Goal: Transaction & Acquisition: Purchase product/service

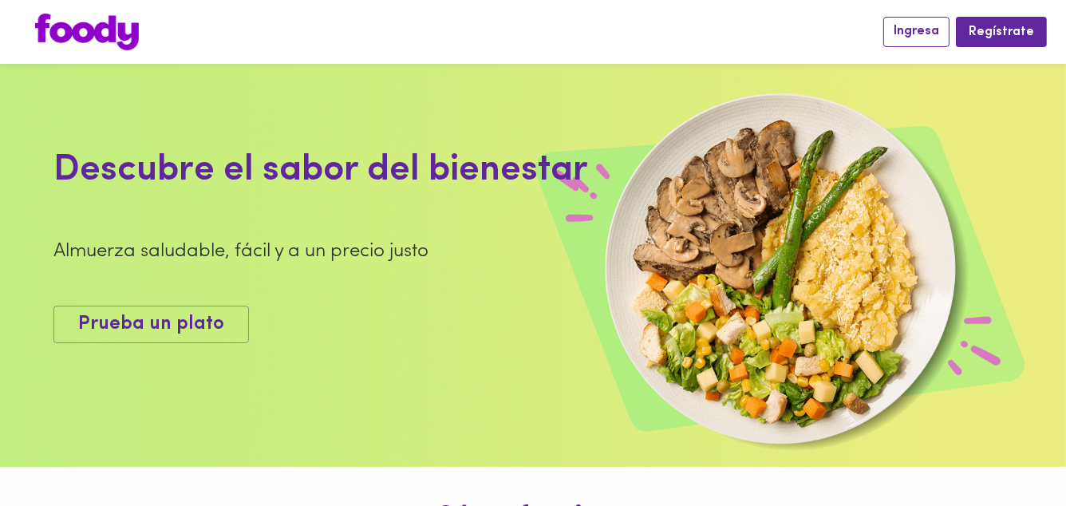
click at [932, 30] on span "Ingresa" at bounding box center [915, 31] width 45 height 15
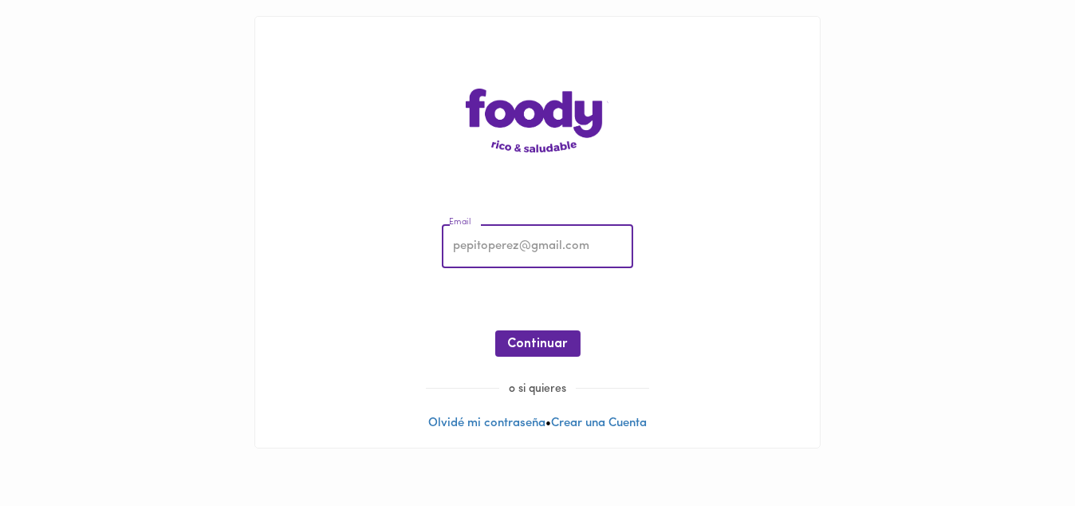
click at [503, 250] on input "email" at bounding box center [537, 247] width 191 height 44
type input "hmorales57@hotmail.com"
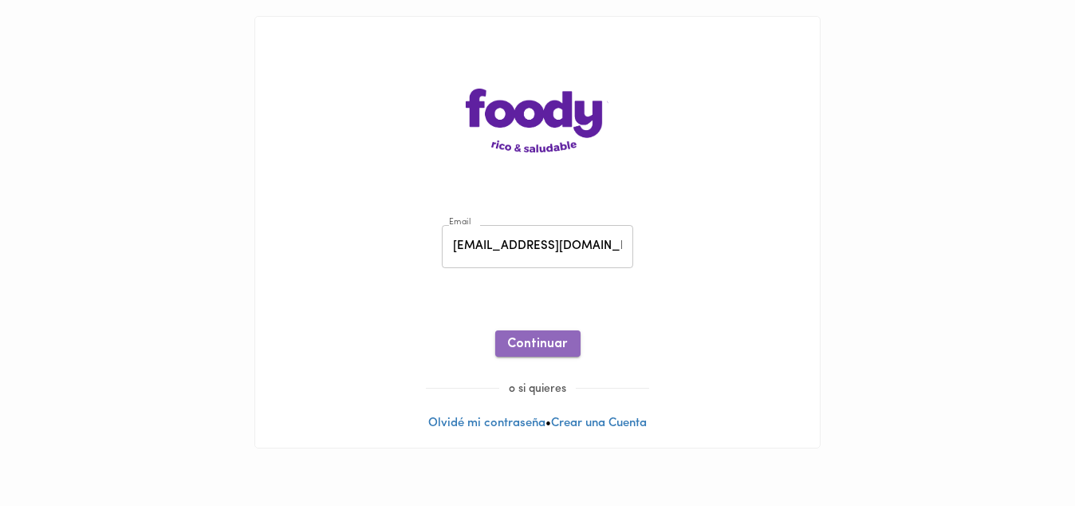
click at [538, 347] on span "Continuar" at bounding box center [538, 344] width 60 height 15
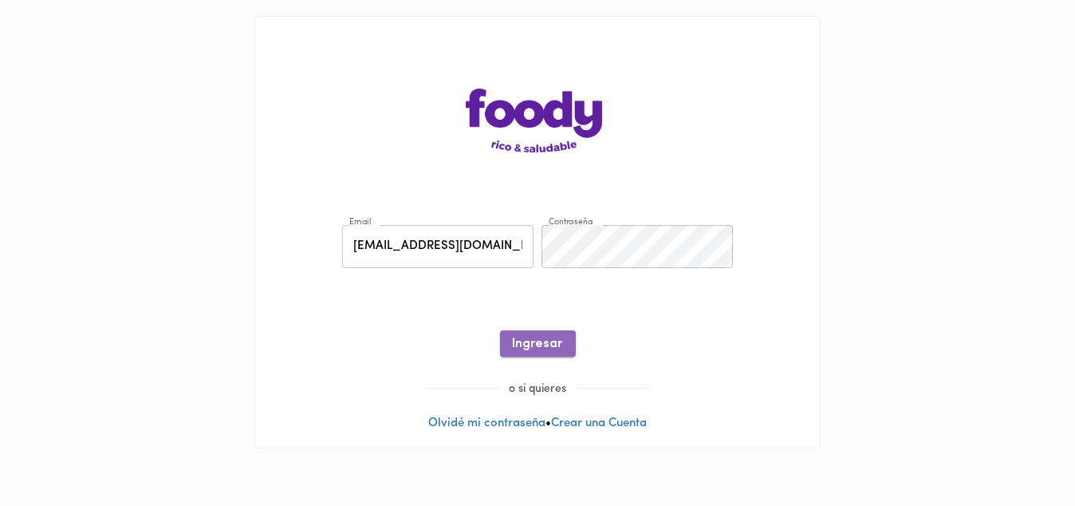
click at [538, 346] on span "Ingresar" at bounding box center [538, 344] width 50 height 15
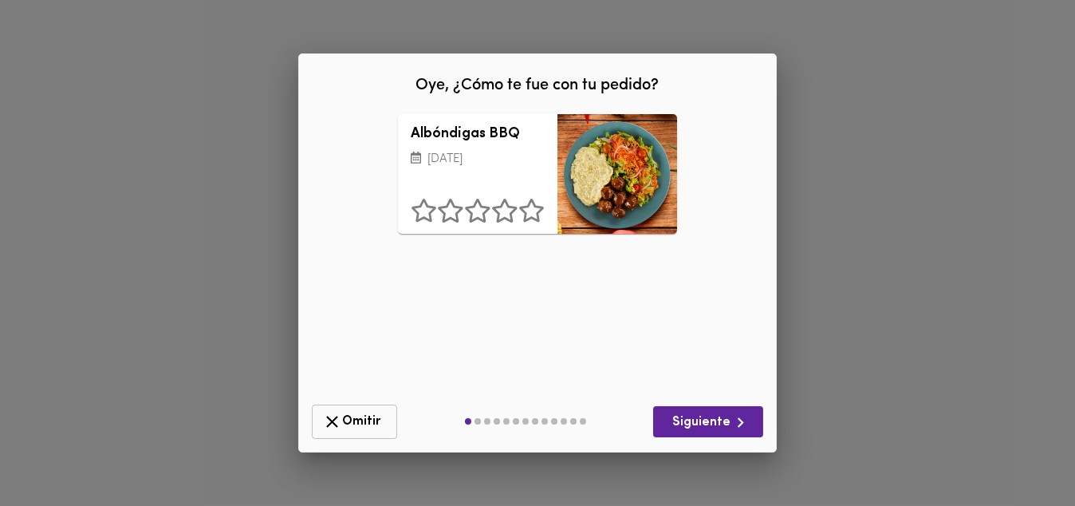
click at [346, 425] on span "Omitir" at bounding box center [354, 422] width 65 height 20
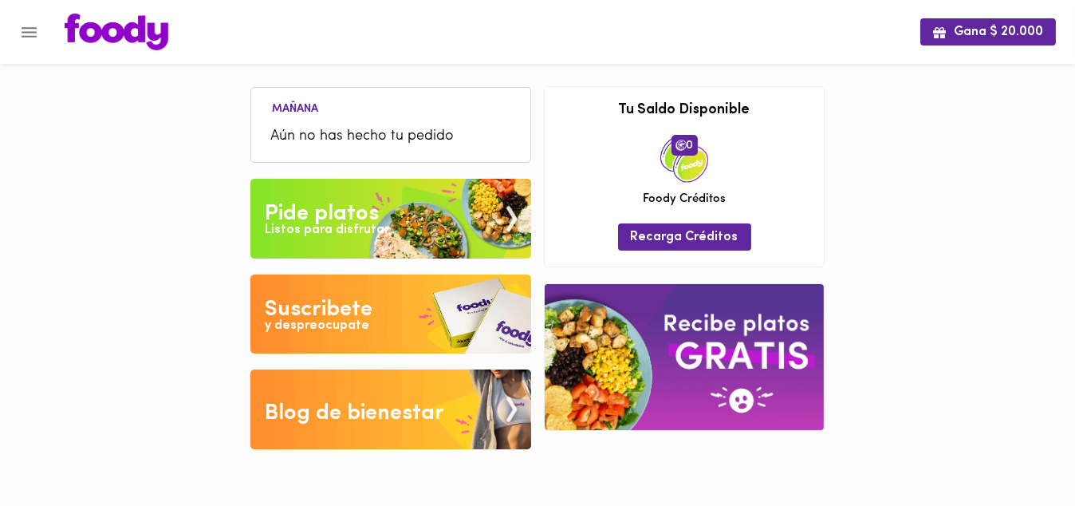
click at [328, 215] on div "Pide platos" at bounding box center [322, 214] width 114 height 32
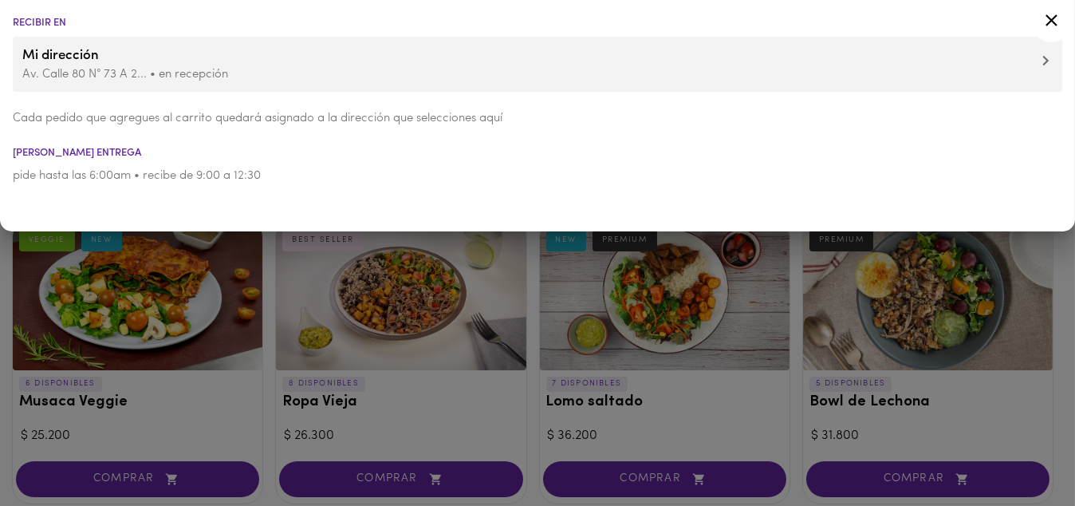
click at [0, 321] on div at bounding box center [537, 253] width 1075 height 506
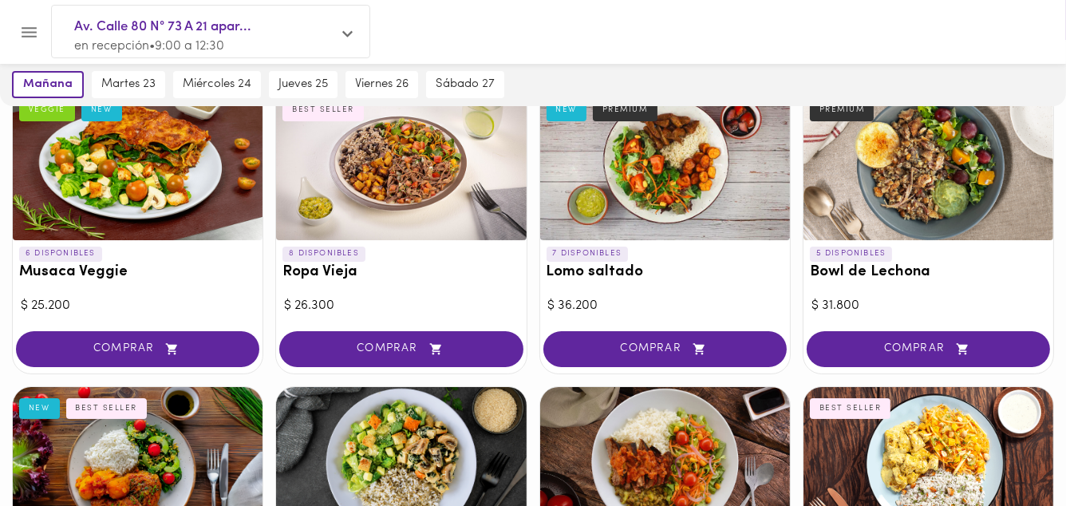
scroll to position [128, 0]
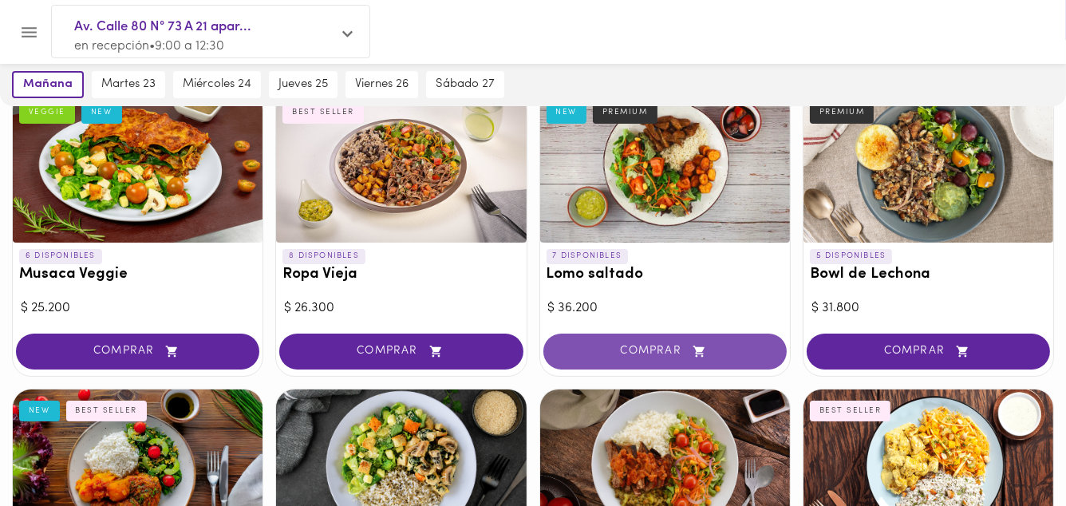
click at [660, 349] on span "COMPRAR" at bounding box center [664, 352] width 203 height 14
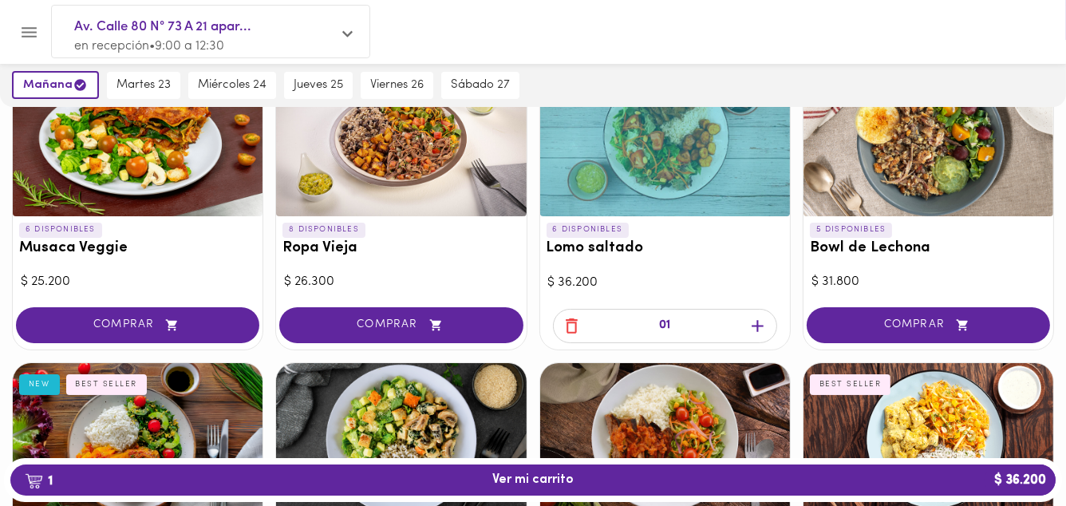
scroll to position [64, 0]
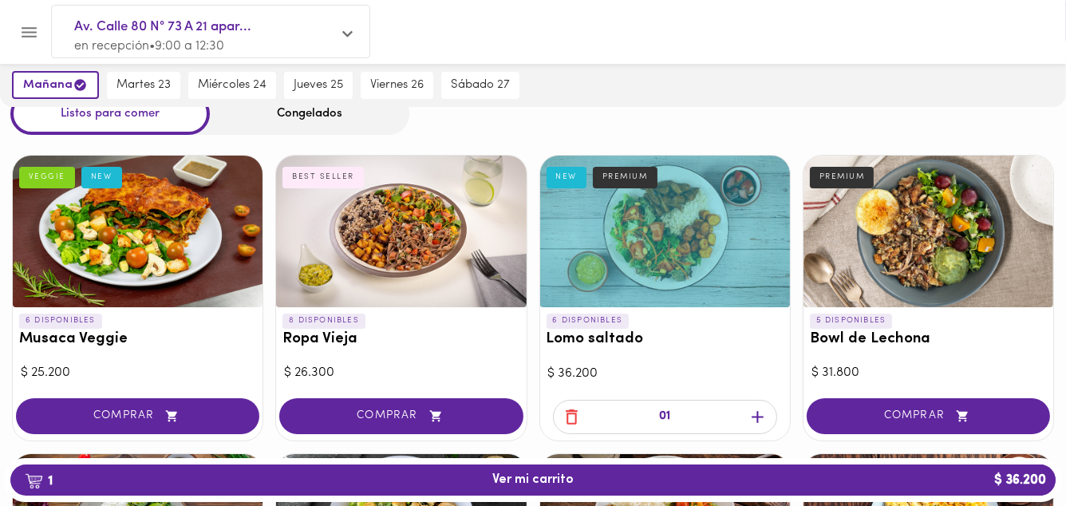
click at [921, 404] on button "COMPRAR" at bounding box center [927, 416] width 243 height 36
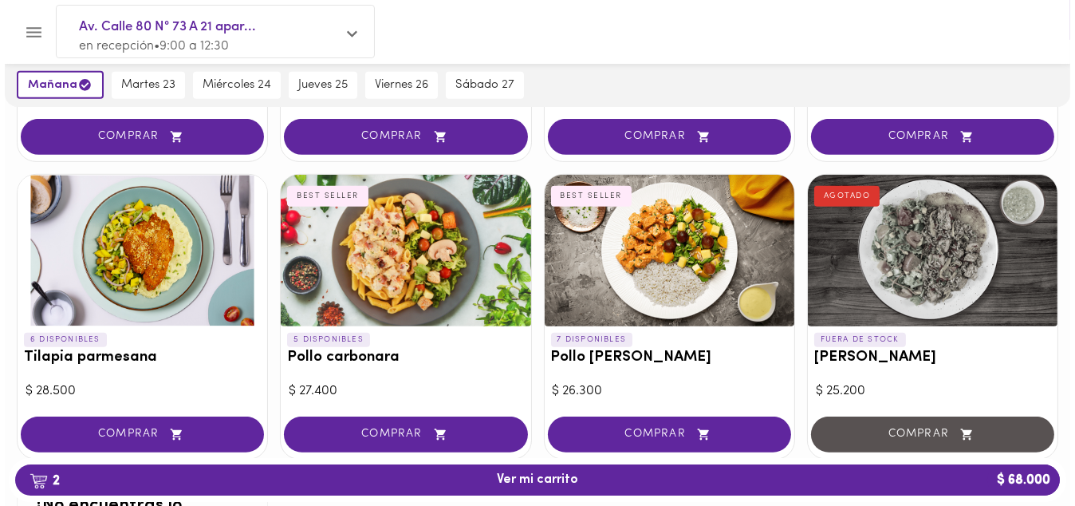
scroll to position [957, 0]
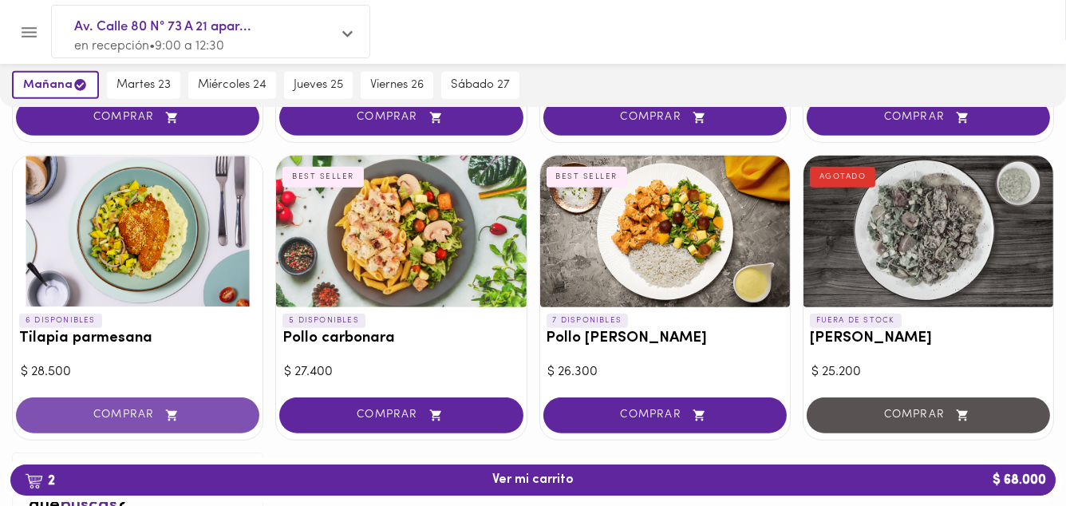
click at [118, 409] on span "COMPRAR" at bounding box center [137, 415] width 203 height 14
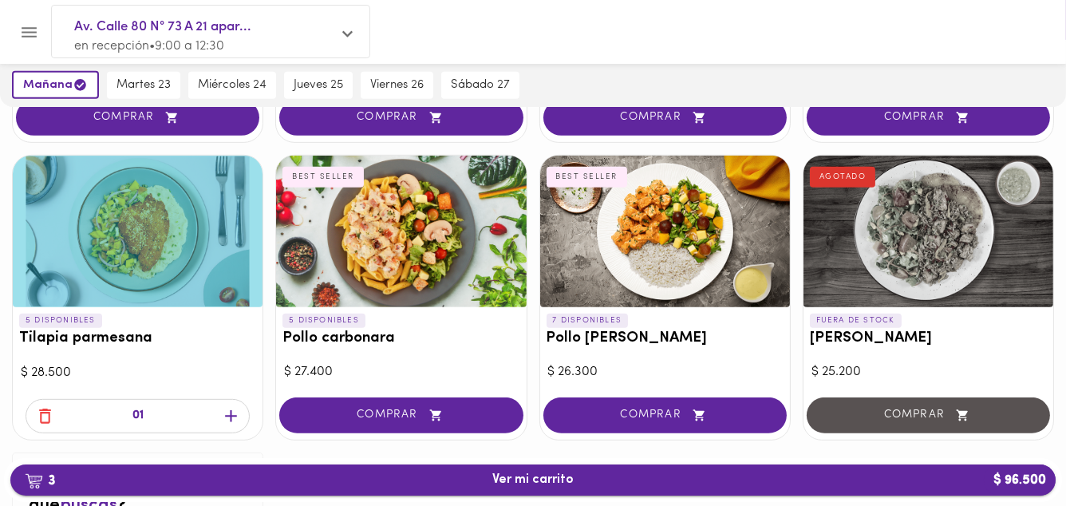
click at [537, 479] on span "3 Ver mi carrito $ 96.500" at bounding box center [532, 479] width 81 height 15
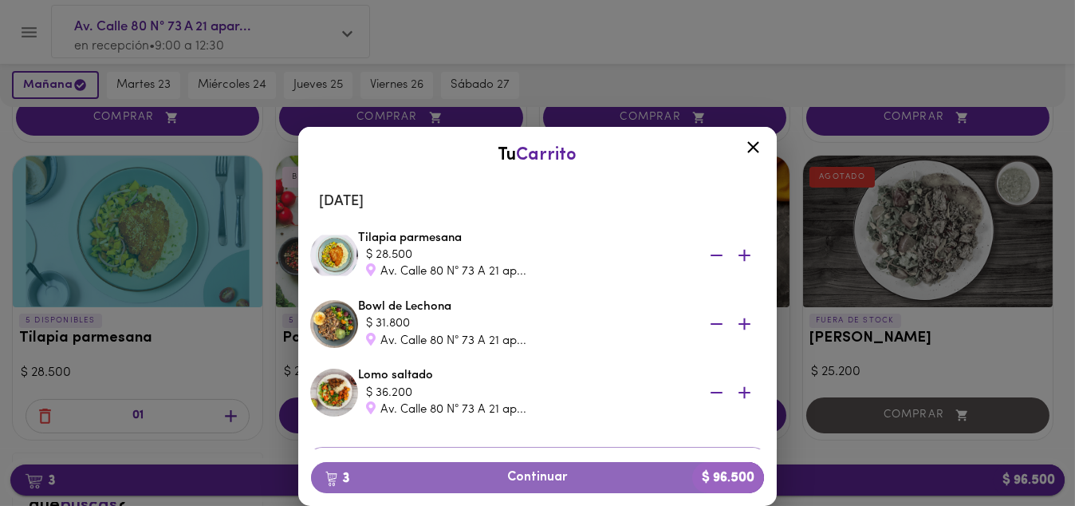
click at [537, 479] on span "3 Continuar $ 96.500" at bounding box center [538, 477] width 428 height 15
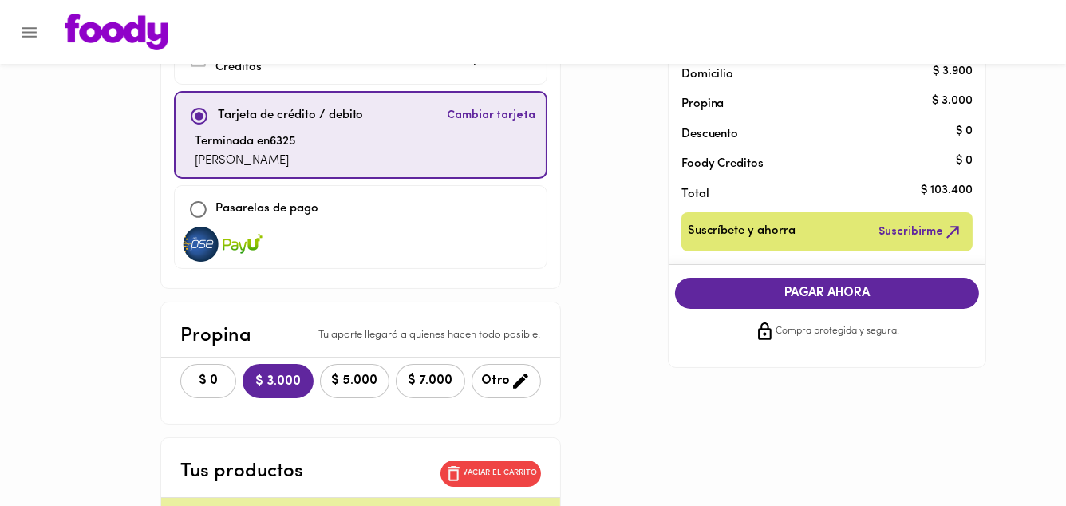
scroll to position [128, 0]
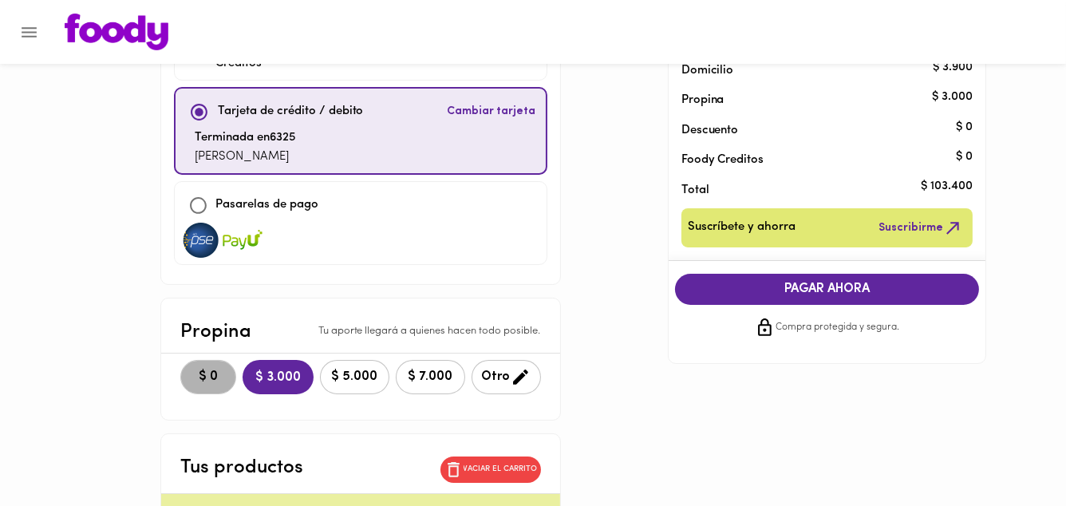
click at [207, 377] on span "$ 0" at bounding box center [208, 376] width 35 height 15
click at [806, 290] on span "PAGAR AHORA" at bounding box center [827, 289] width 273 height 15
click at [806, 290] on div "PAGAR AHORA Compra protegida y segura." at bounding box center [827, 305] width 330 height 89
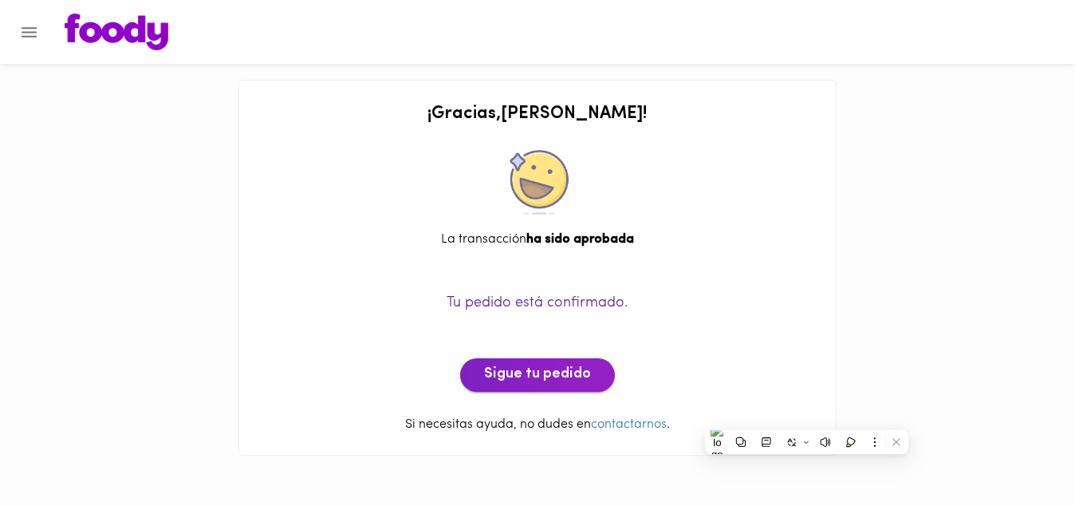
click at [554, 375] on span "Sigue tu pedido" at bounding box center [537, 375] width 107 height 18
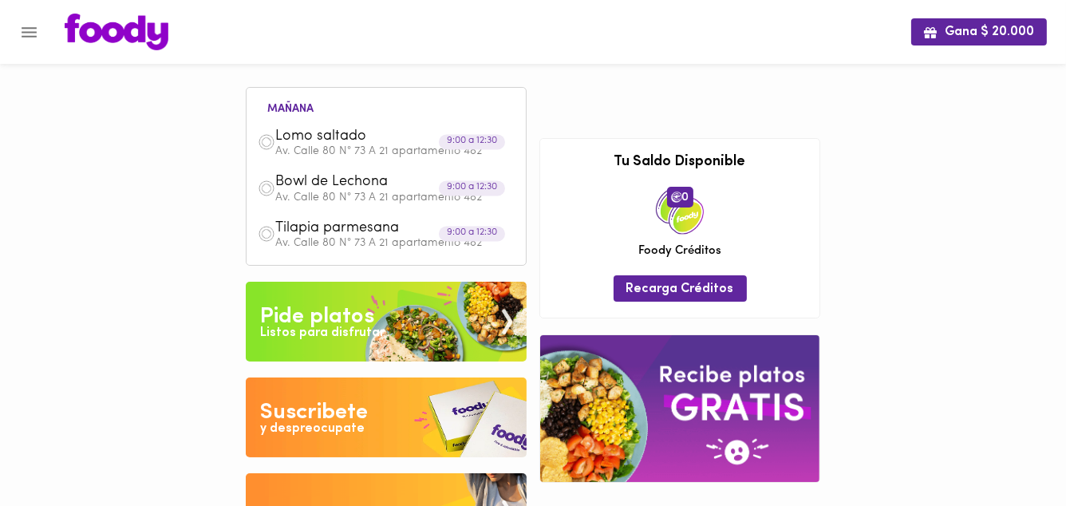
click at [580, 85] on div "mañana Lomo saltado Av. Calle 80 N° 73 A 21 apartamento 482 9:00 a 12:30 Bowl d…" at bounding box center [532, 309] width 587 height 497
